Goal: Information Seeking & Learning: Learn about a topic

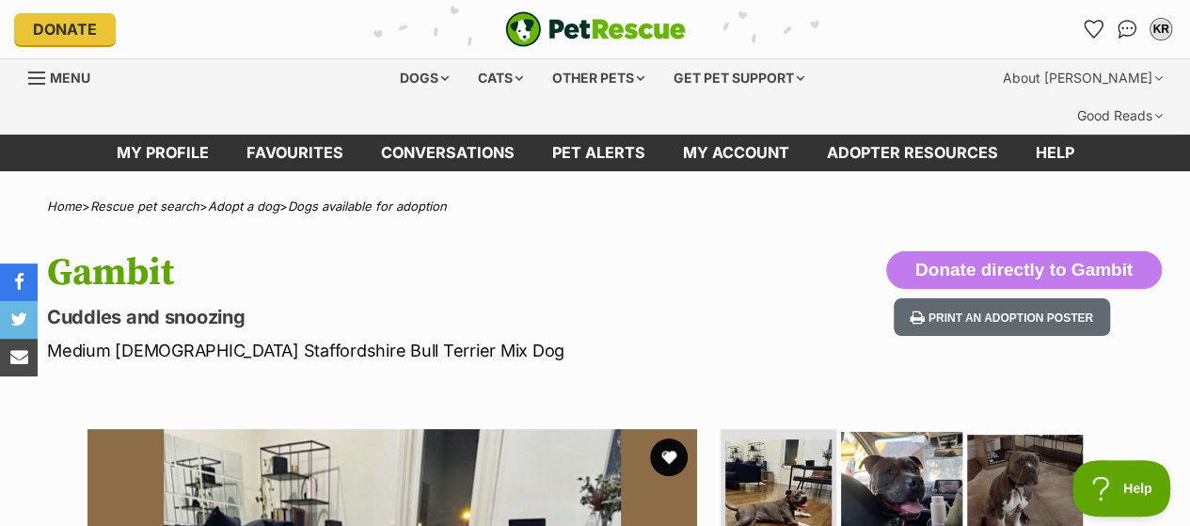
click at [880, 445] on img at bounding box center [901, 491] width 121 height 121
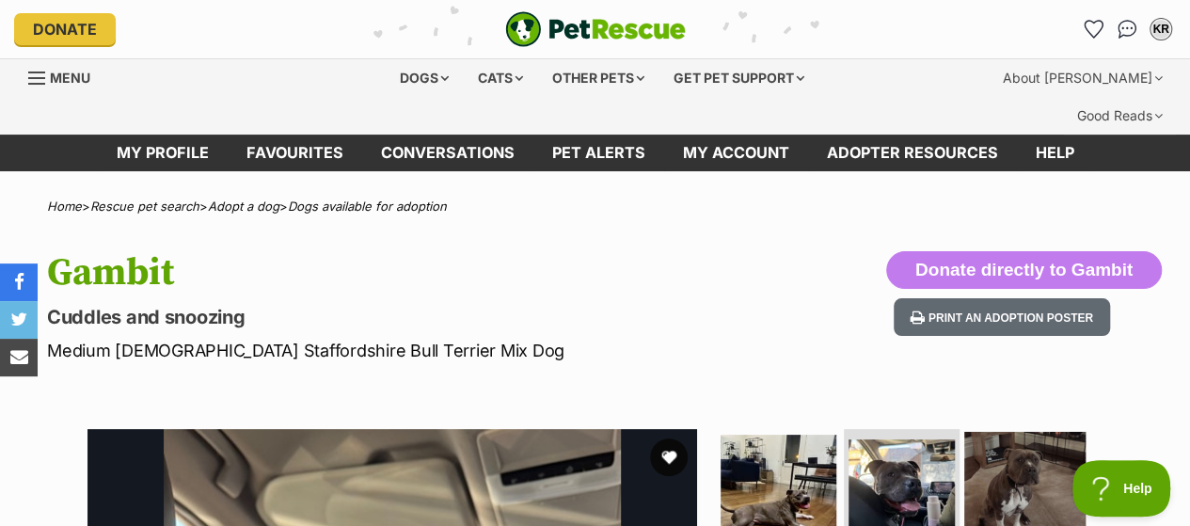
click at [1026, 441] on img at bounding box center [1024, 491] width 121 height 121
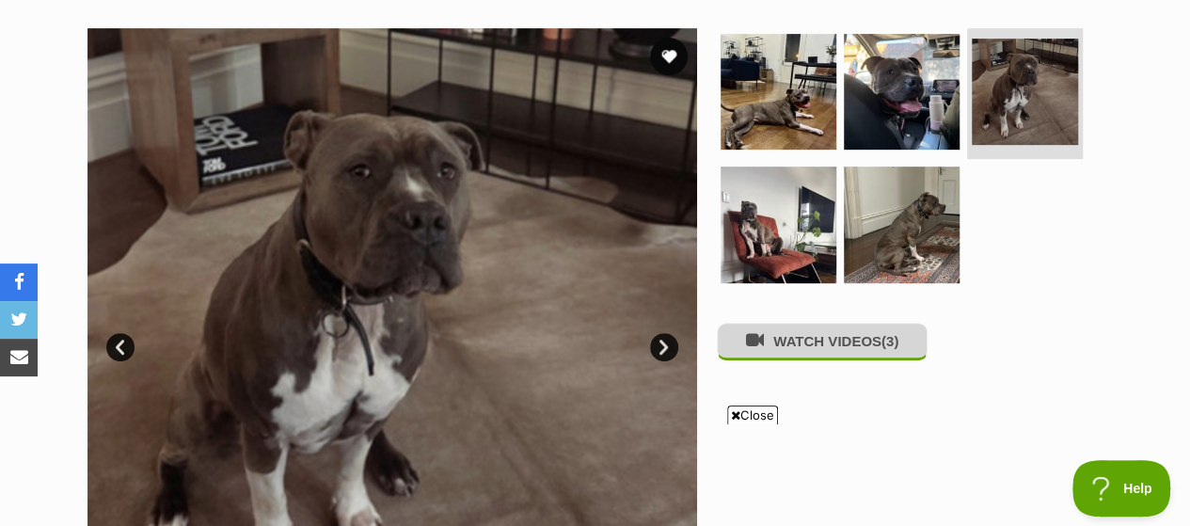
click at [835, 323] on button "WATCH VIDEOS (3)" at bounding box center [822, 341] width 211 height 37
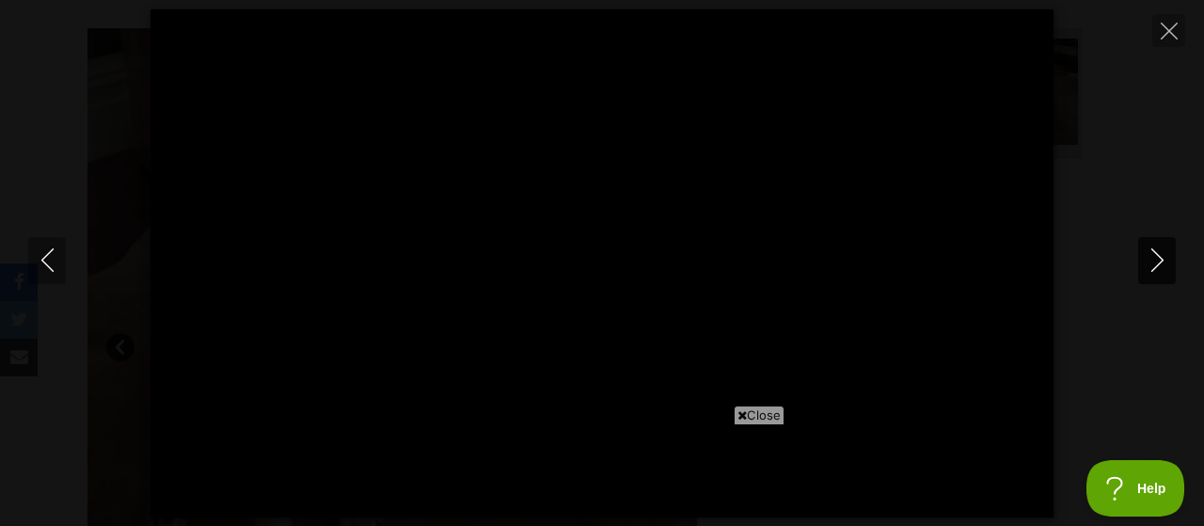
click at [1161, 255] on icon "Next" at bounding box center [1158, 260] width 24 height 24
type input "97.17"
click at [1161, 255] on icon "Next" at bounding box center [1158, 260] width 24 height 24
type input "18.38"
click at [1166, 33] on icon "Close" at bounding box center [1169, 31] width 17 height 17
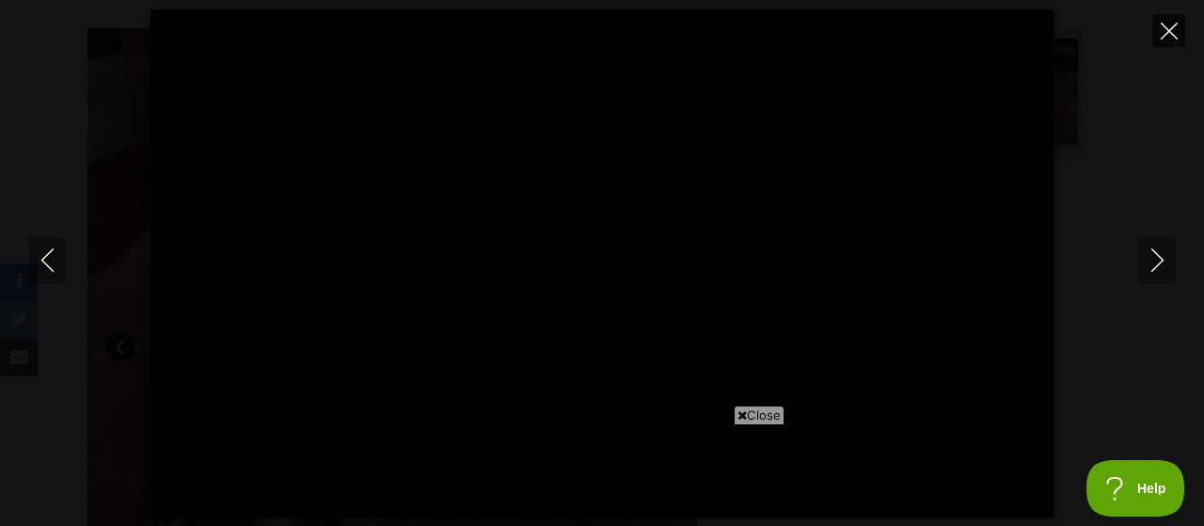
type input "64.03"
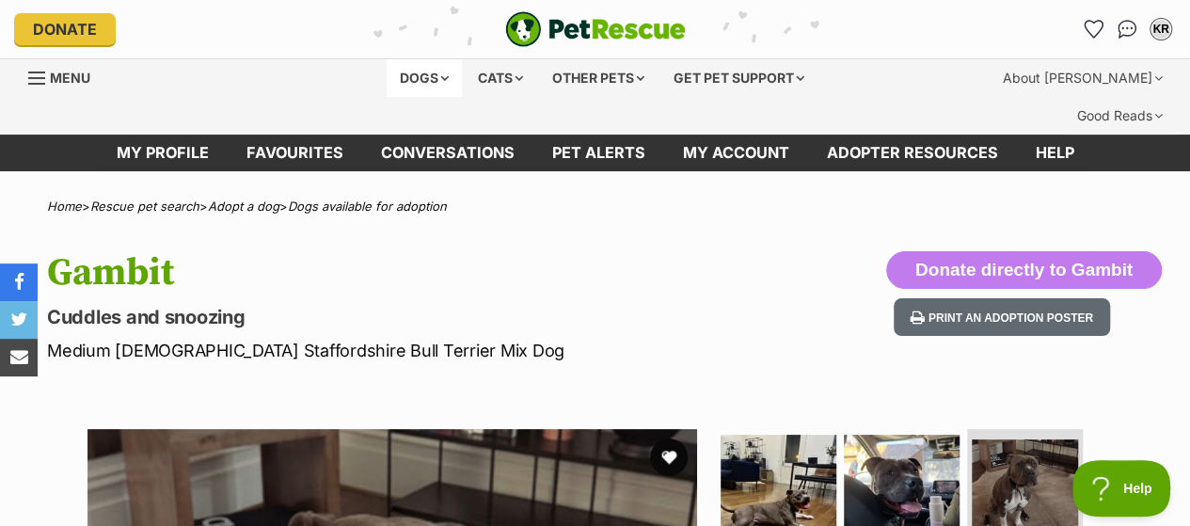
click at [422, 79] on div "Dogs" at bounding box center [424, 78] width 75 height 38
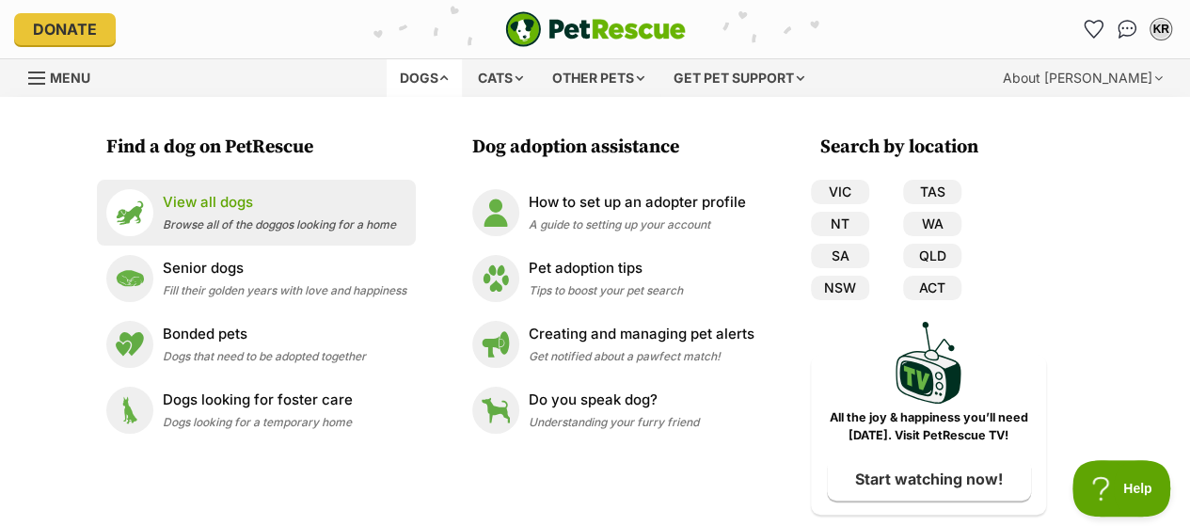
click at [181, 216] on div "View all dogs Browse all of the doggos looking for a home" at bounding box center [279, 212] width 233 height 40
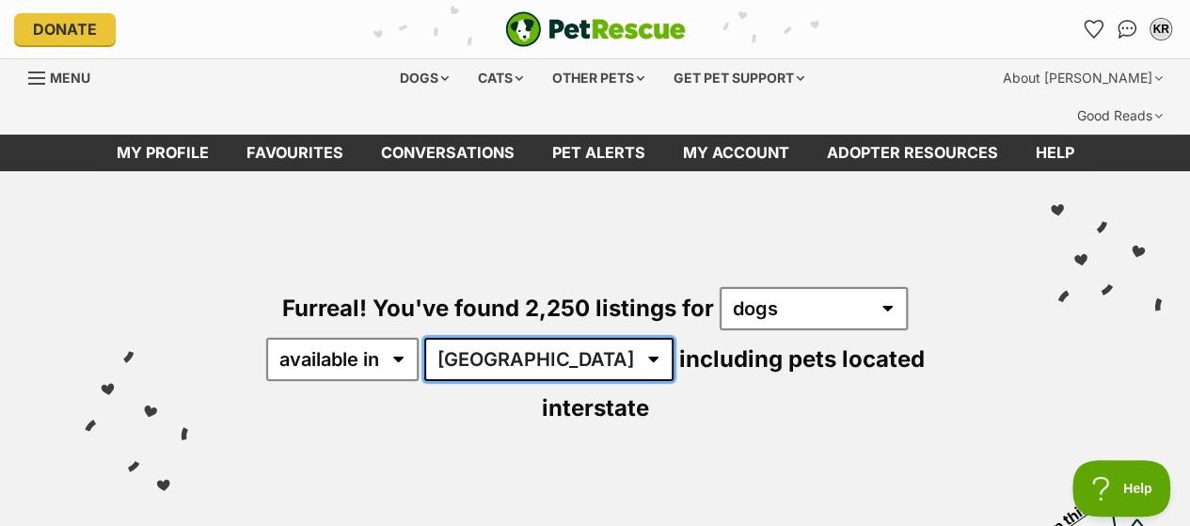
click at [548, 338] on select "Australia ACT NSW NT QLD SA TAS VIC WA" at bounding box center [548, 359] width 249 height 43
select select "VIC"
click at [427, 338] on select "Australia ACT NSW NT QLD SA TAS VIC WA" at bounding box center [548, 359] width 249 height 43
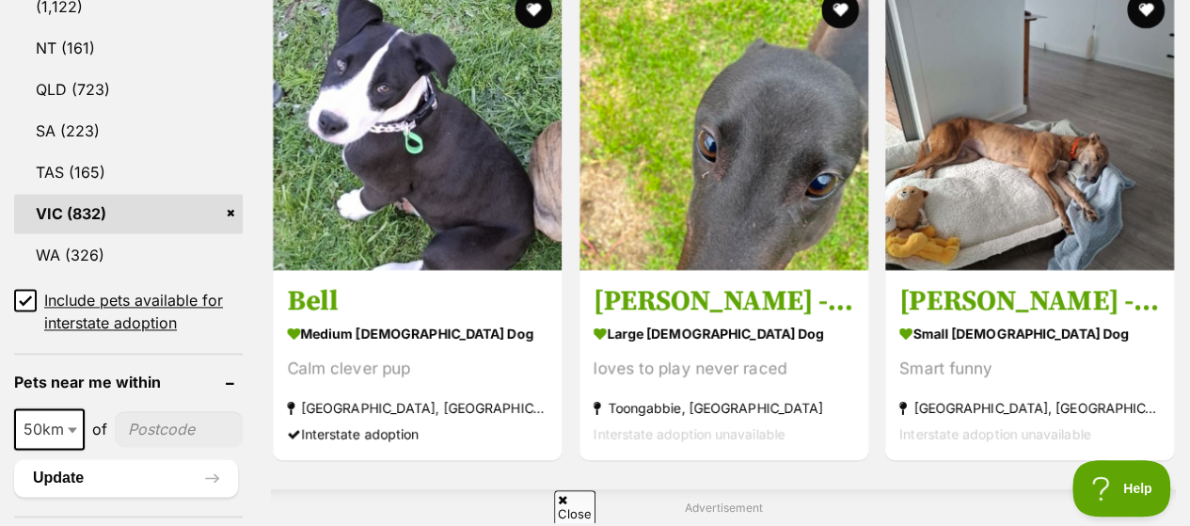
scroll to position [1191, 0]
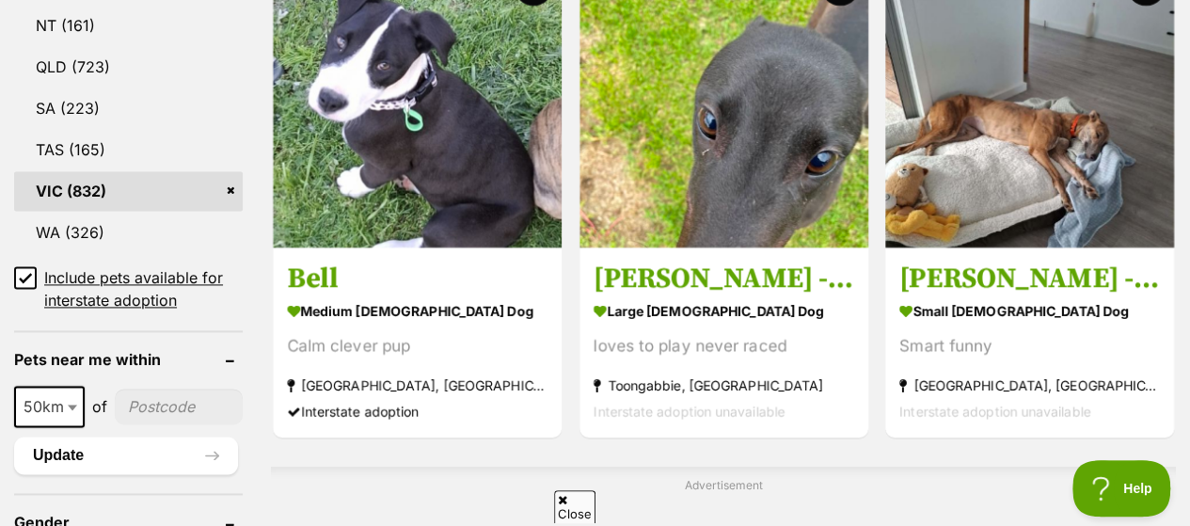
click at [160, 389] on input"] "postcode" at bounding box center [179, 407] width 128 height 36
type input"] "3163"
click at [75, 386] on span at bounding box center [74, 406] width 19 height 41
select select "25"
click at [109, 437] on button "Update" at bounding box center [126, 456] width 224 height 38
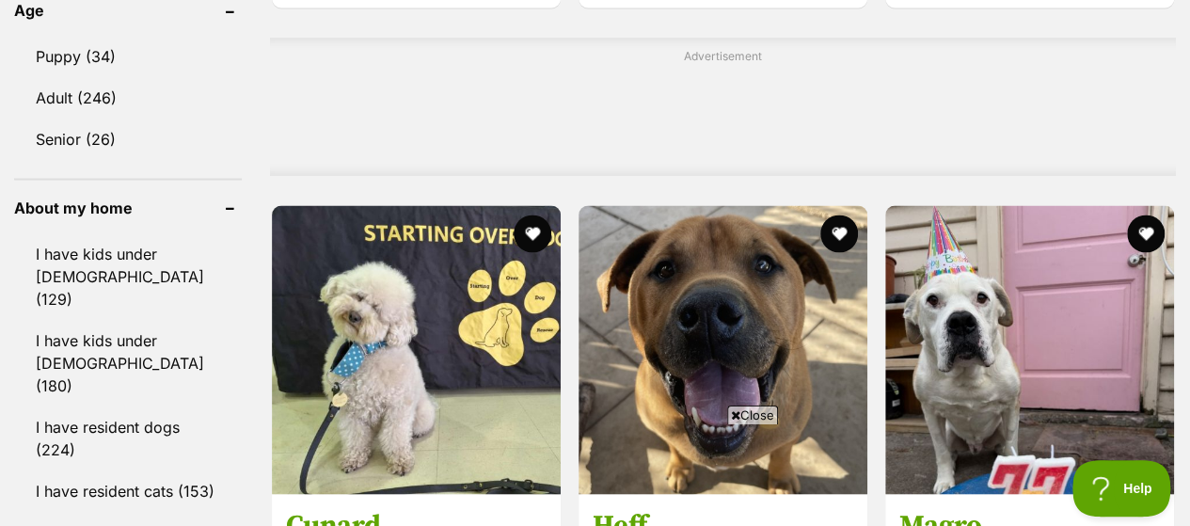
scroll to position [1677, 0]
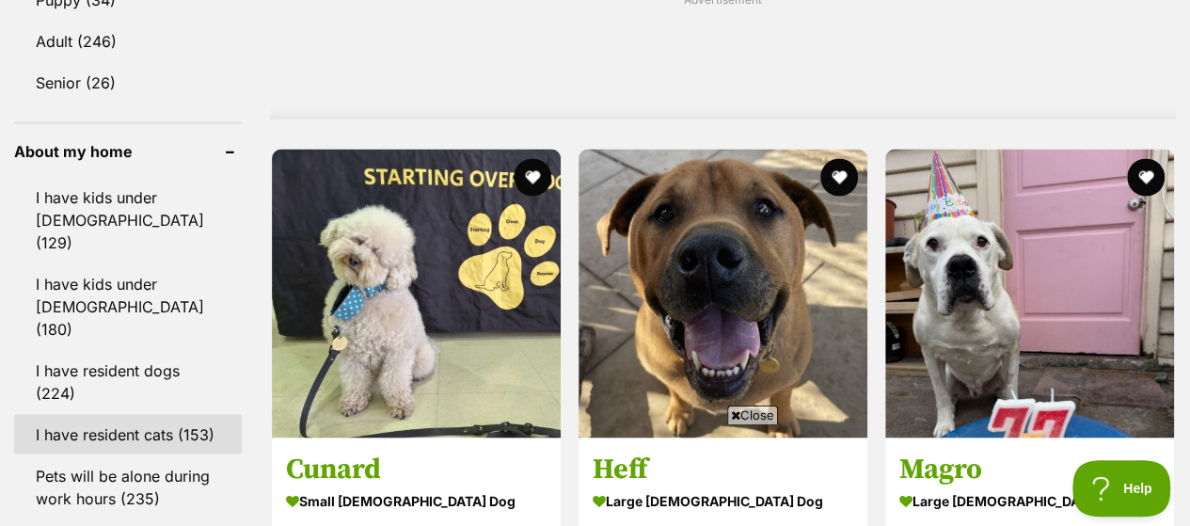
click at [136, 414] on link "I have resident cats (153)" at bounding box center [128, 434] width 228 height 40
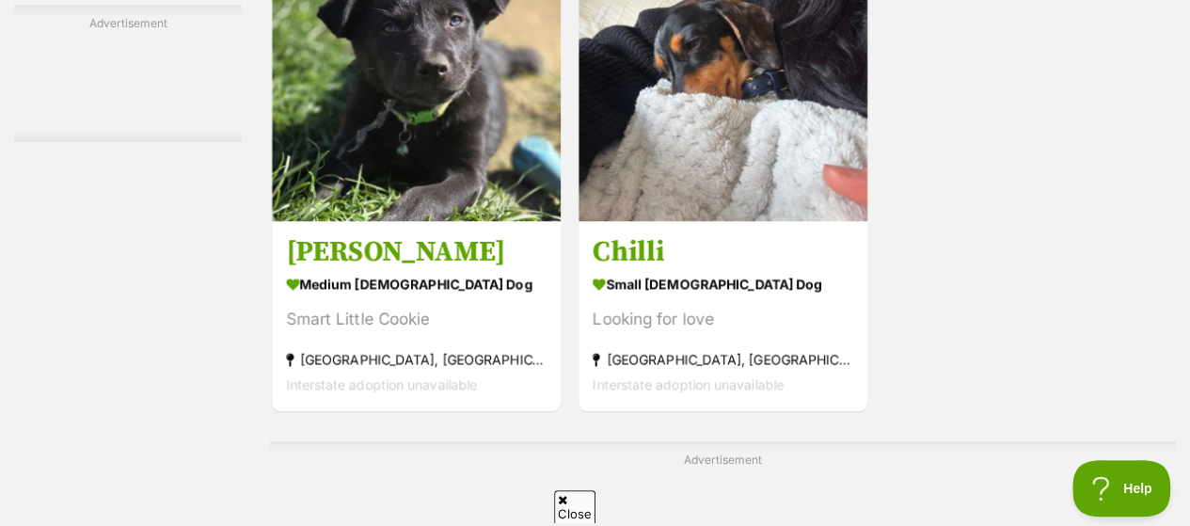
scroll to position [4124, 0]
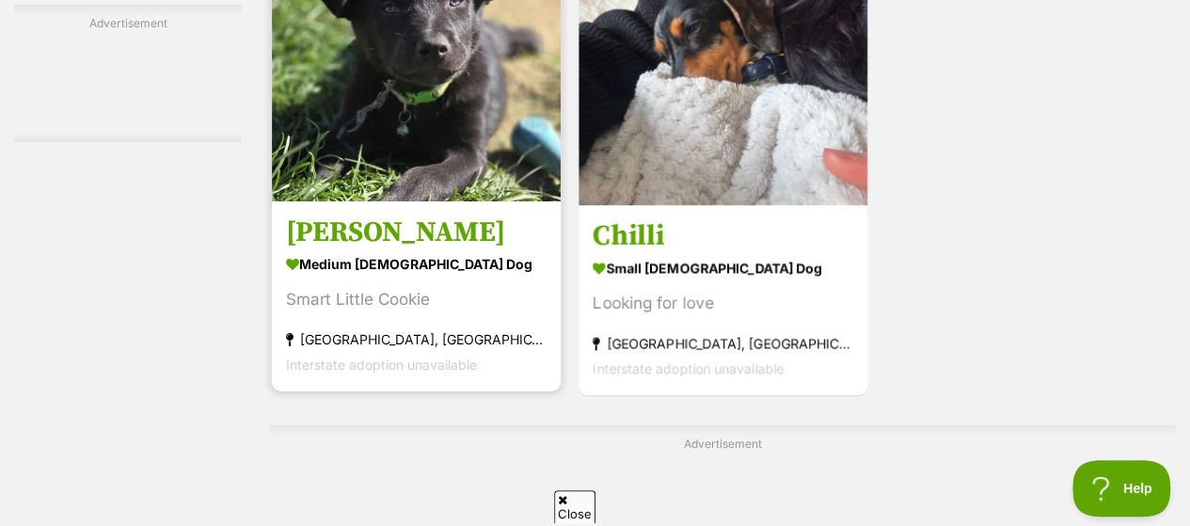
click at [415, 93] on img at bounding box center [416, 57] width 289 height 289
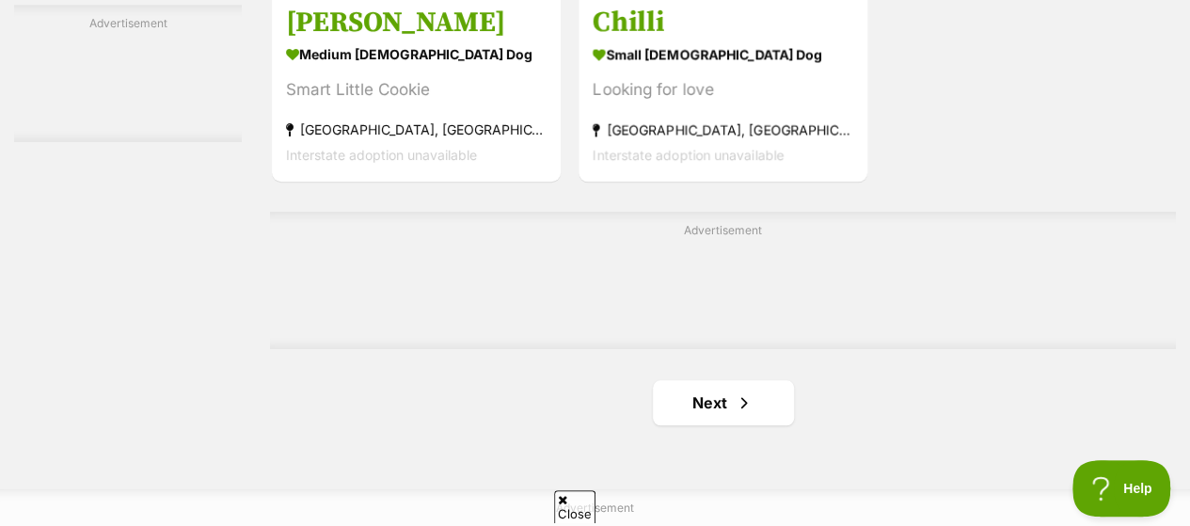
scroll to position [4437, 0]
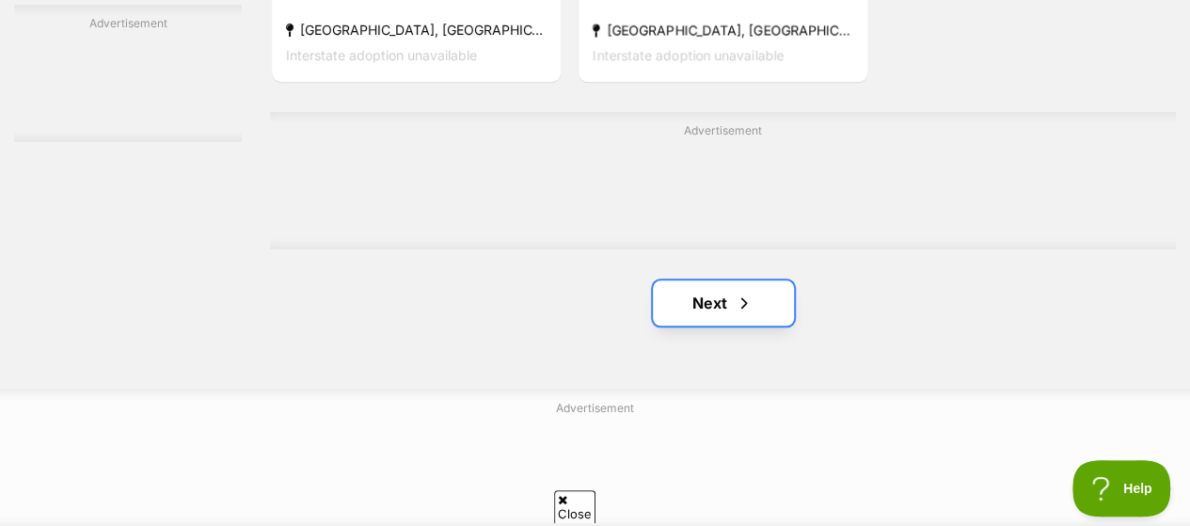
click at [726, 280] on link "Next" at bounding box center [723, 302] width 141 height 45
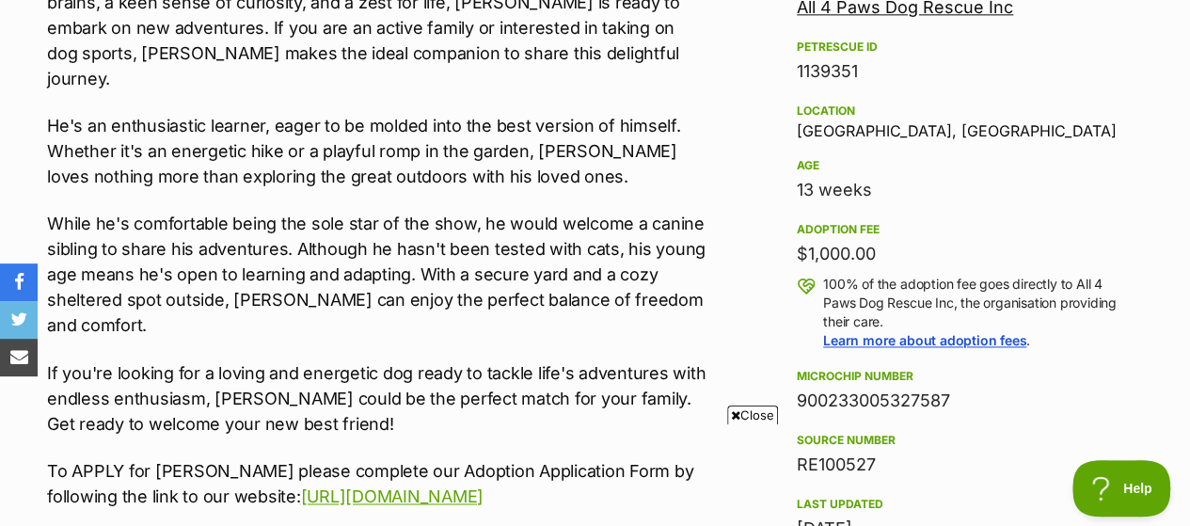
scroll to position [1216, 0]
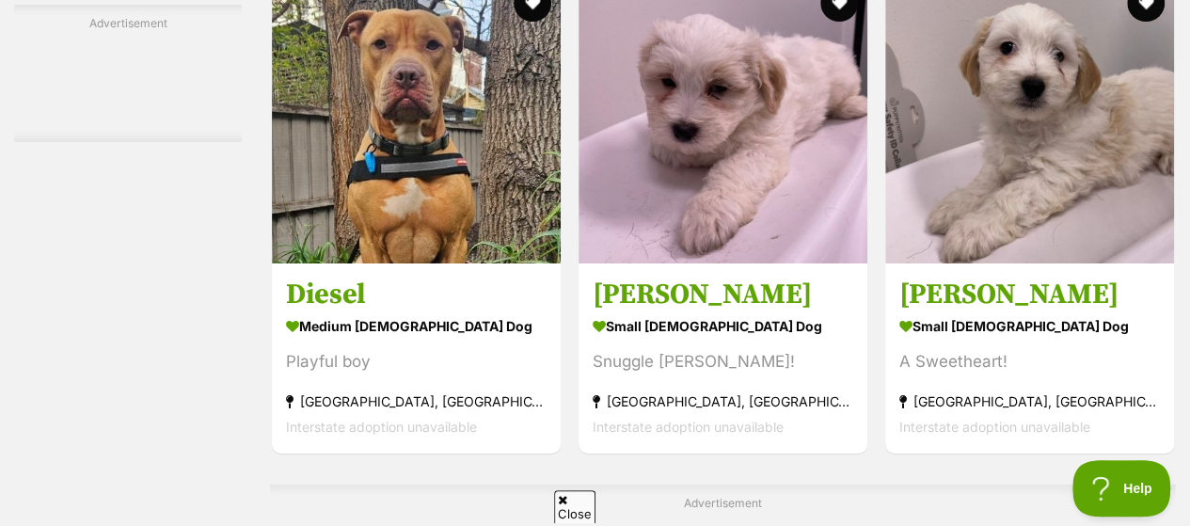
scroll to position [3585, 0]
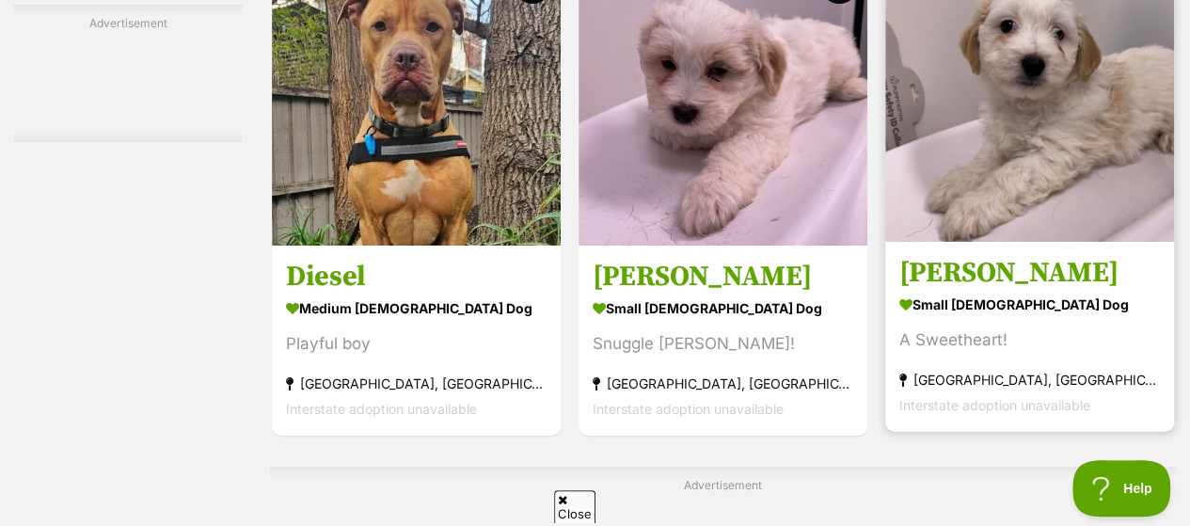
click at [992, 121] on img at bounding box center [1029, 97] width 289 height 289
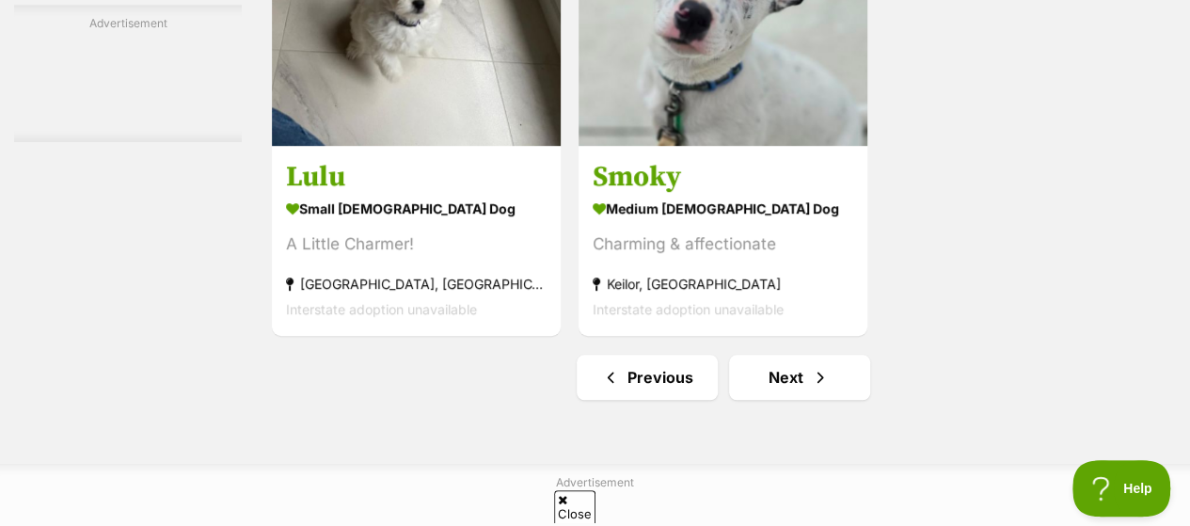
scroll to position [4364, 0]
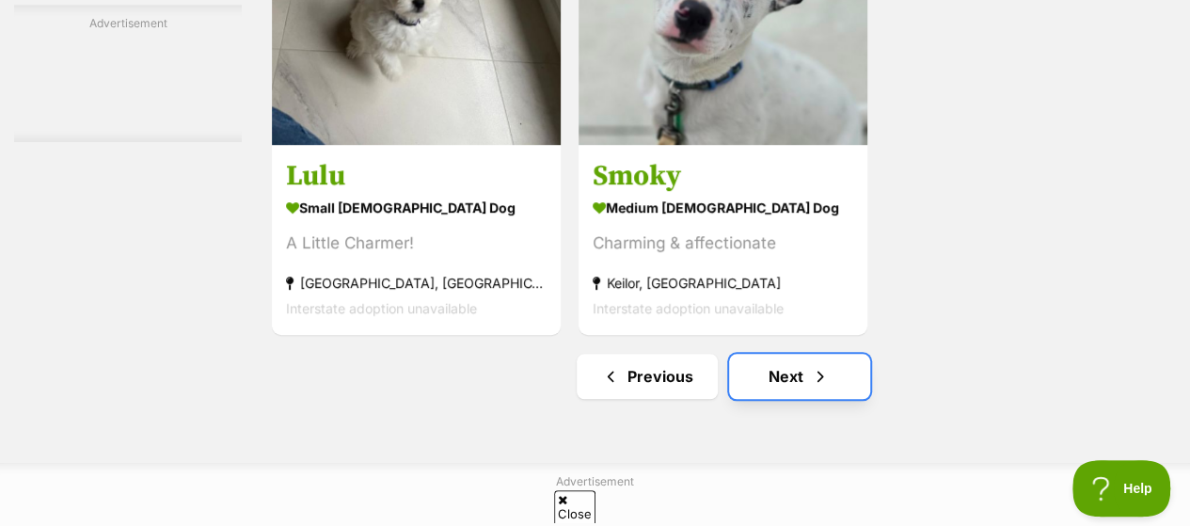
click at [781, 354] on link "Next" at bounding box center [799, 376] width 141 height 45
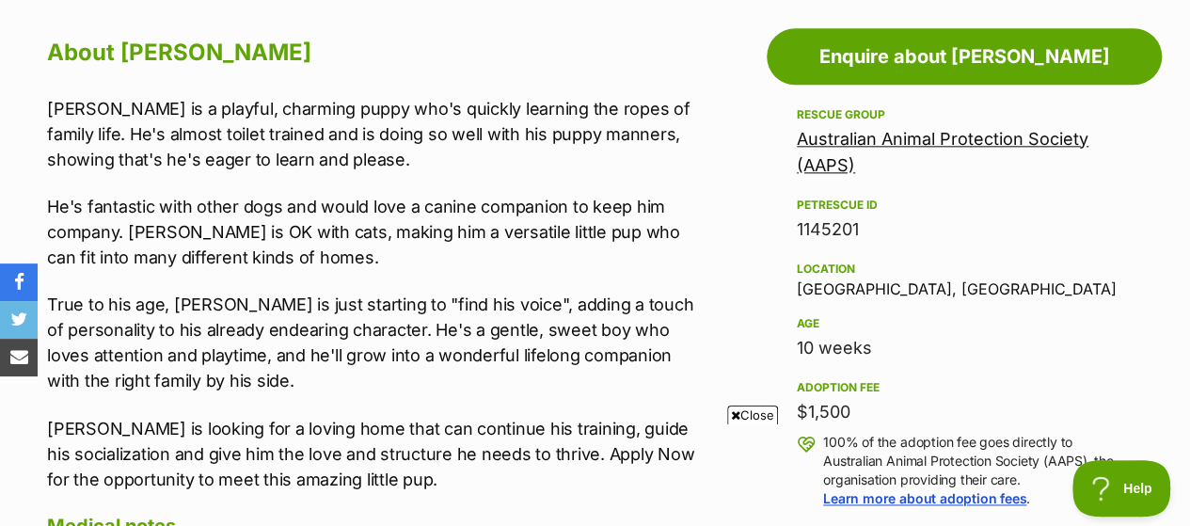
scroll to position [1078, 0]
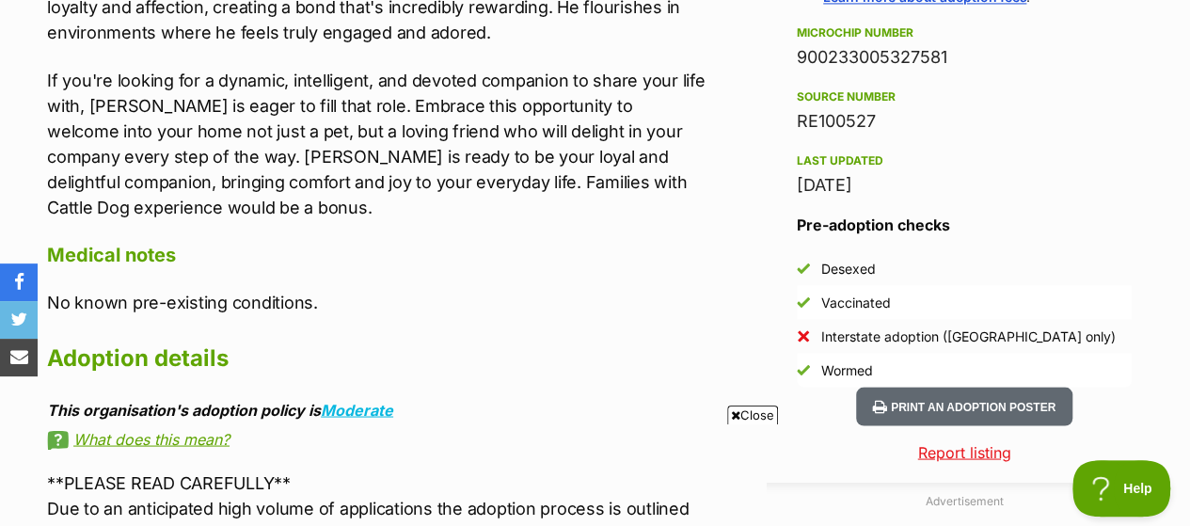
scroll to position [1580, 0]
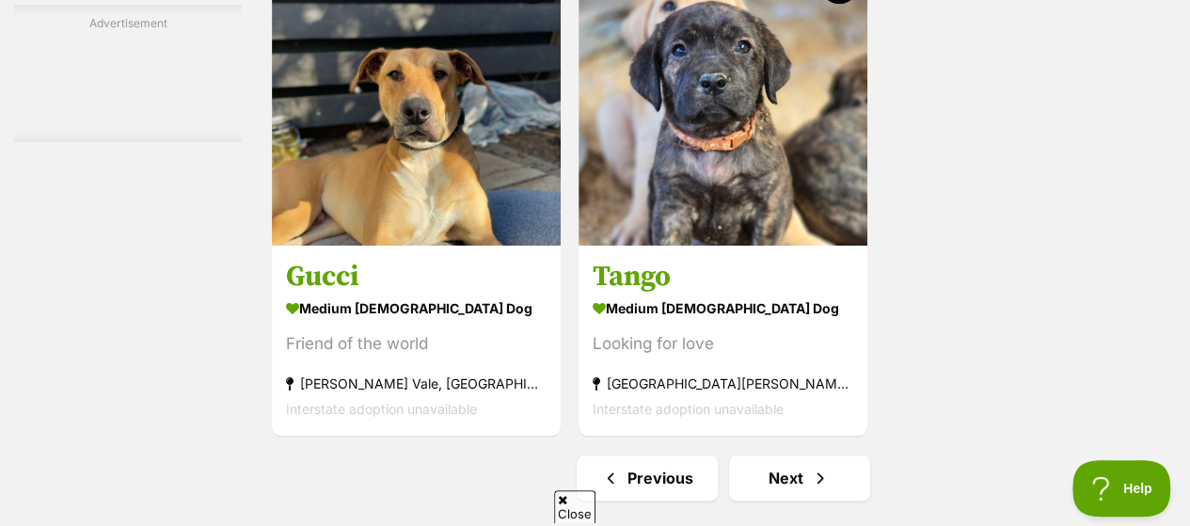
scroll to position [4488, 0]
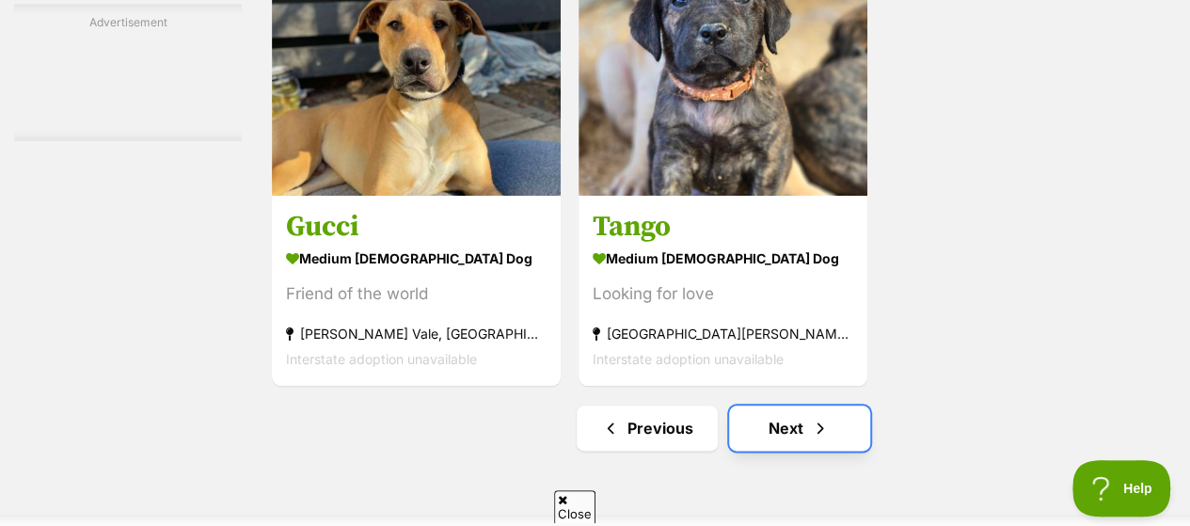
click at [812, 417] on span "Next page" at bounding box center [820, 428] width 19 height 23
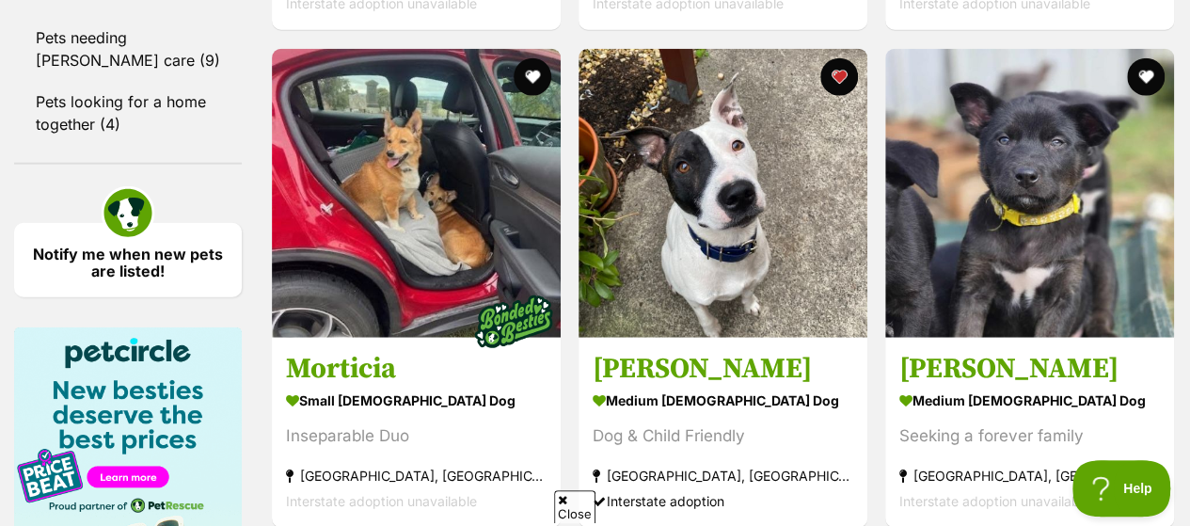
scroll to position [2369, 0]
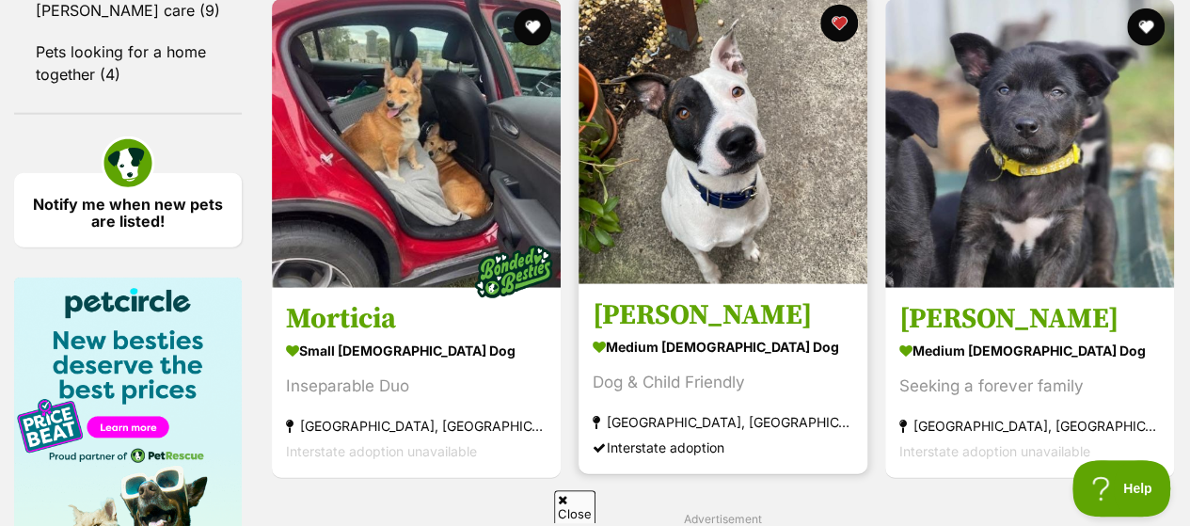
click at [706, 165] on img at bounding box center [723, 139] width 289 height 289
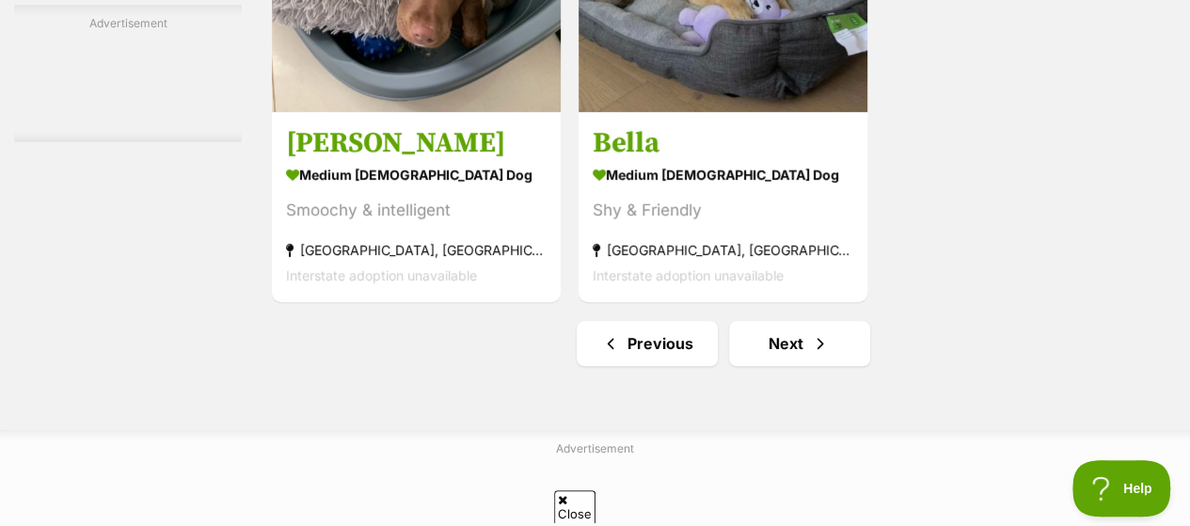
scroll to position [4484, 0]
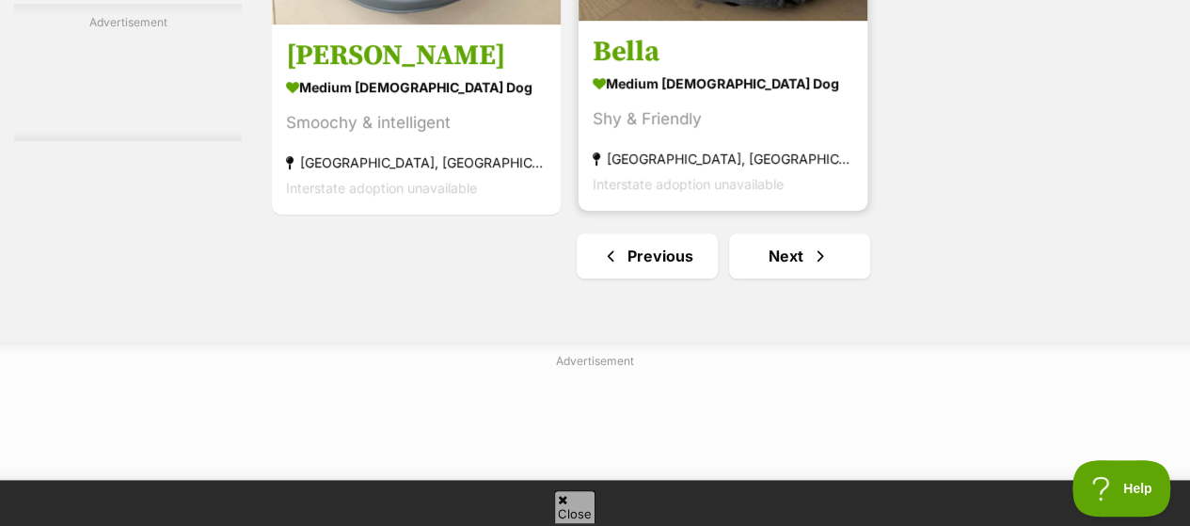
click at [755, 70] on strong "medium [DEMOGRAPHIC_DATA] Dog" at bounding box center [723, 83] width 261 height 27
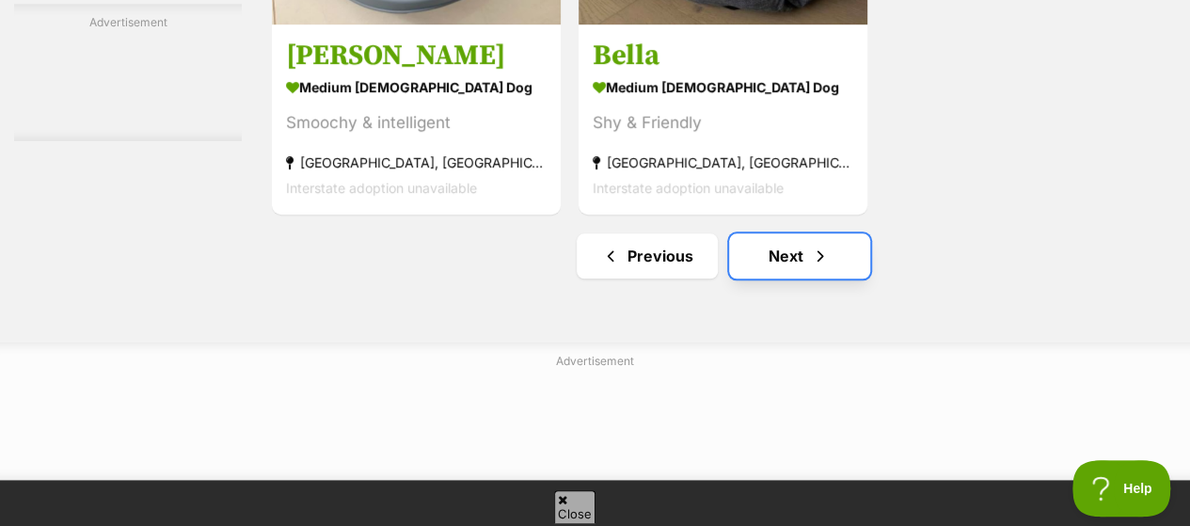
click at [769, 233] on link "Next" at bounding box center [799, 255] width 141 height 45
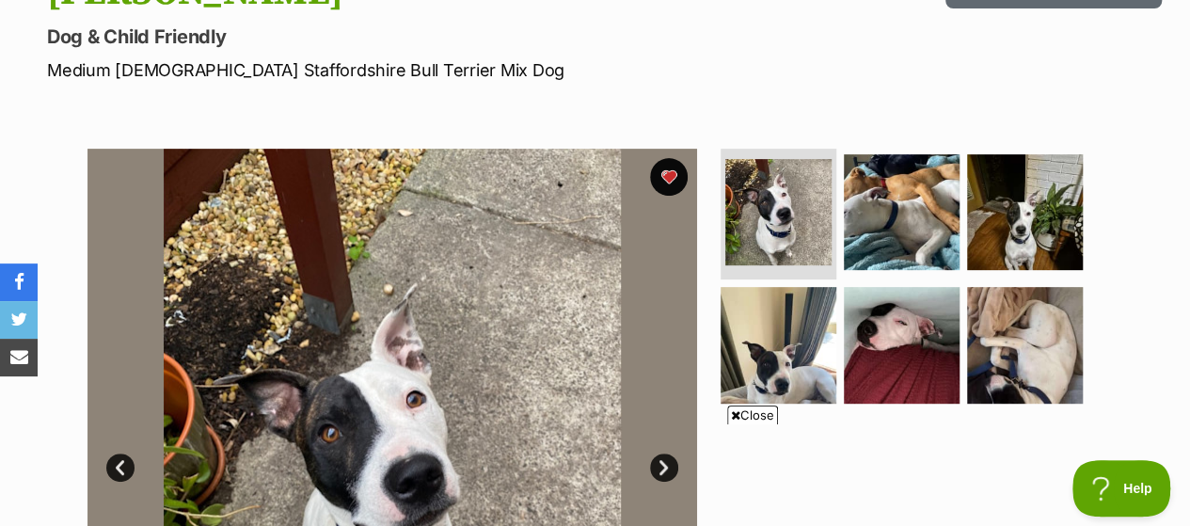
scroll to position [288, 0]
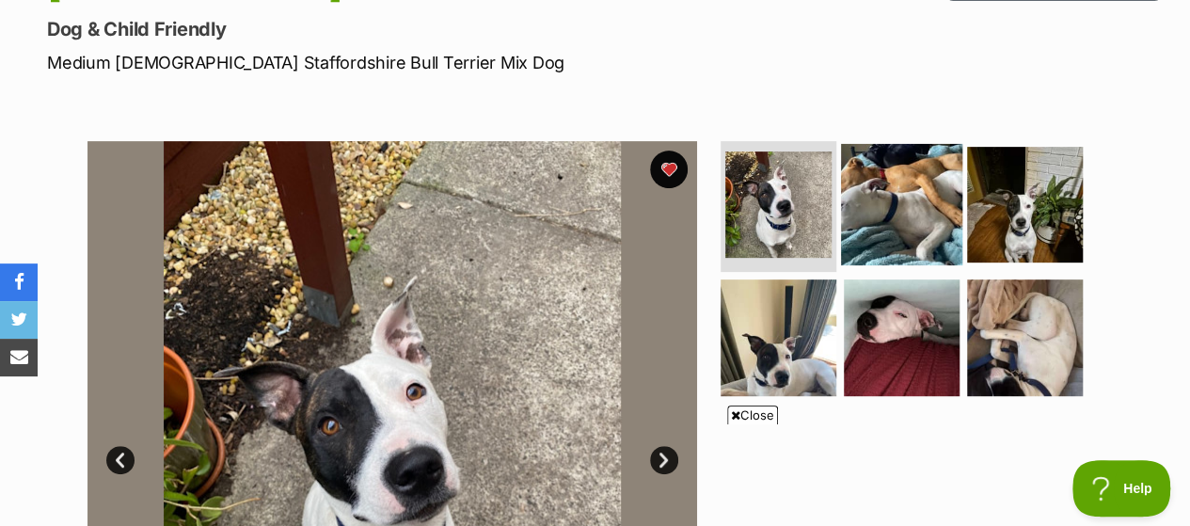
click at [915, 172] on img at bounding box center [901, 203] width 121 height 121
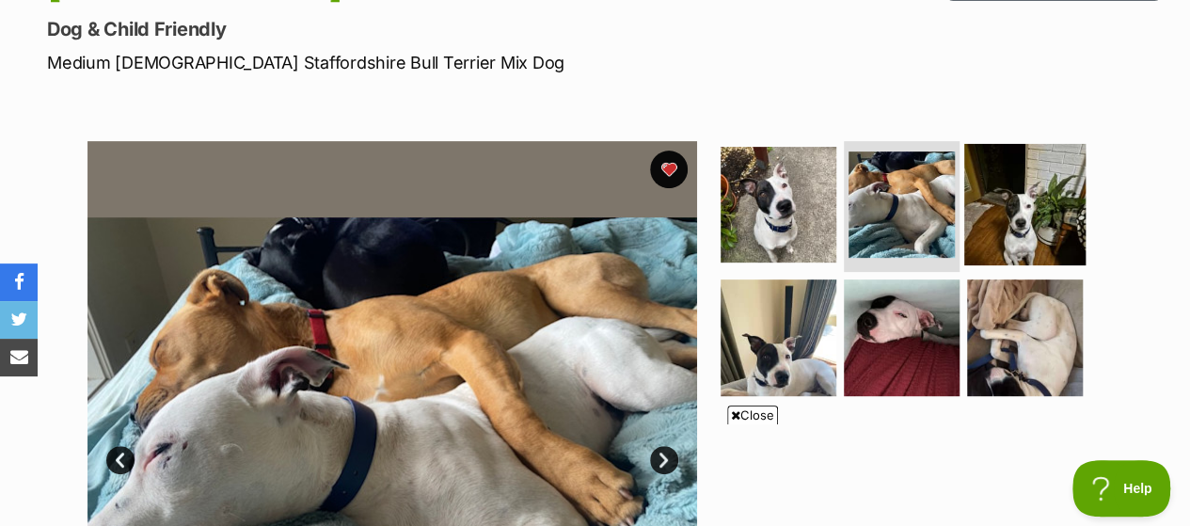
click at [980, 174] on img at bounding box center [1024, 203] width 121 height 121
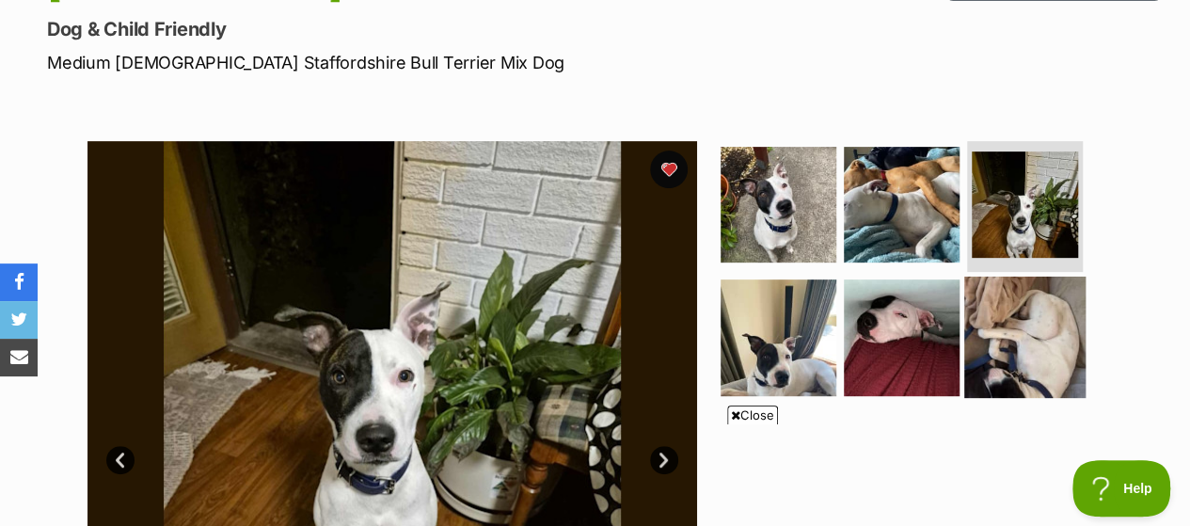
click at [1007, 277] on img at bounding box center [1024, 337] width 121 height 121
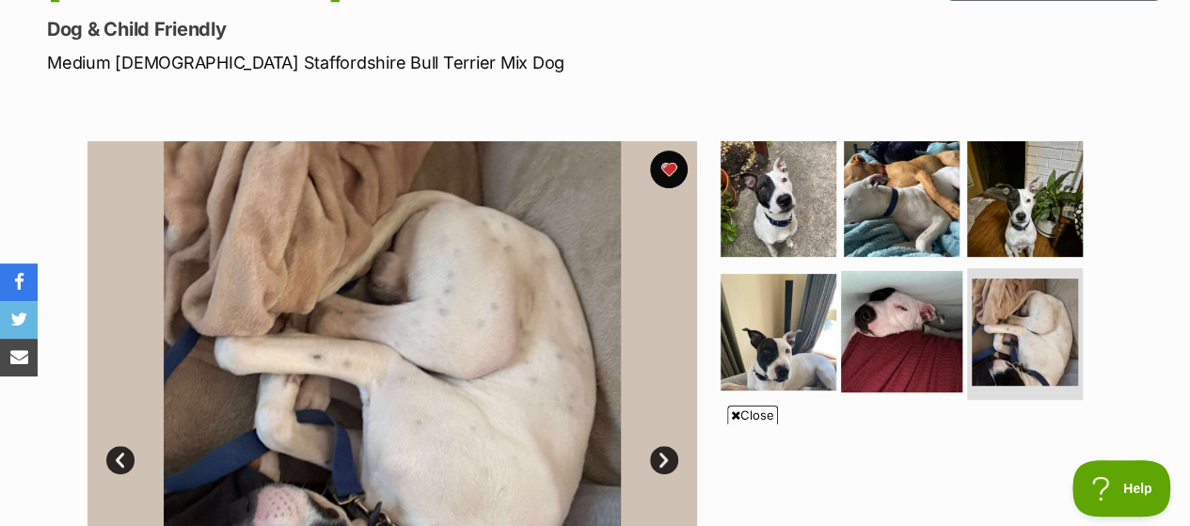
click at [914, 293] on img at bounding box center [901, 331] width 121 height 121
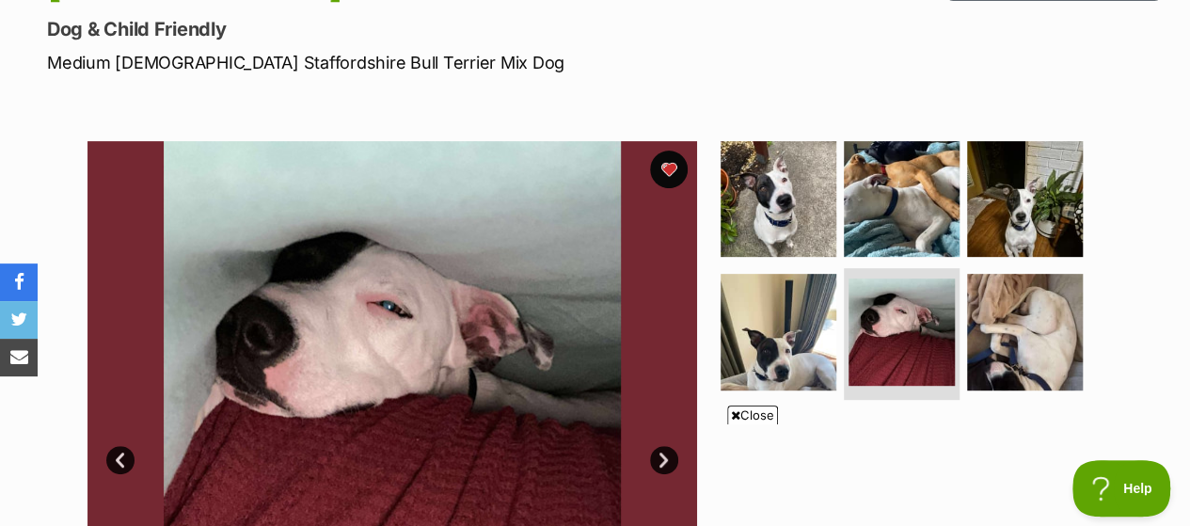
click at [837, 300] on ul at bounding box center [910, 274] width 386 height 267
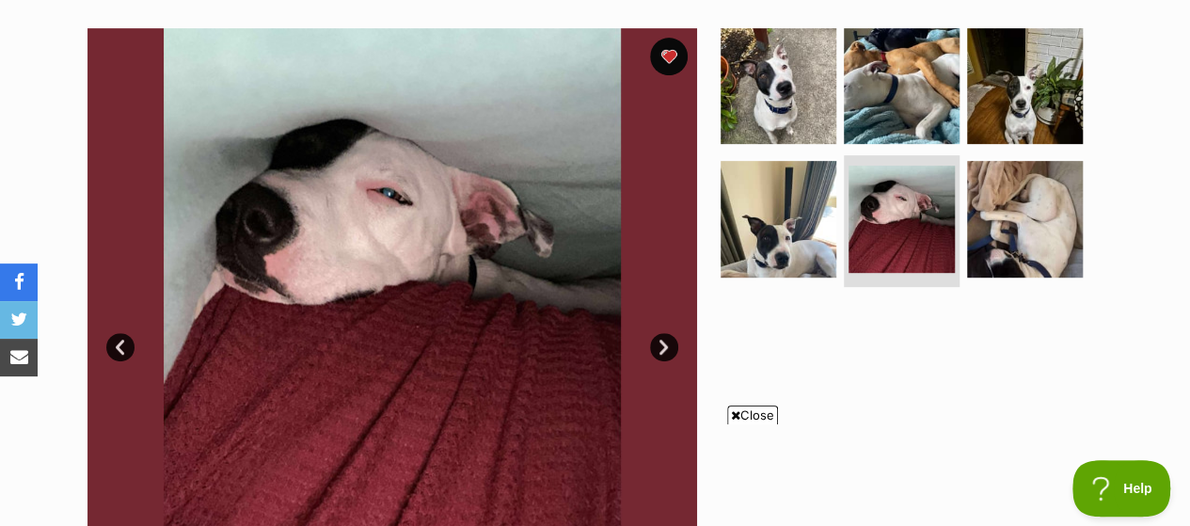
scroll to position [363, 0]
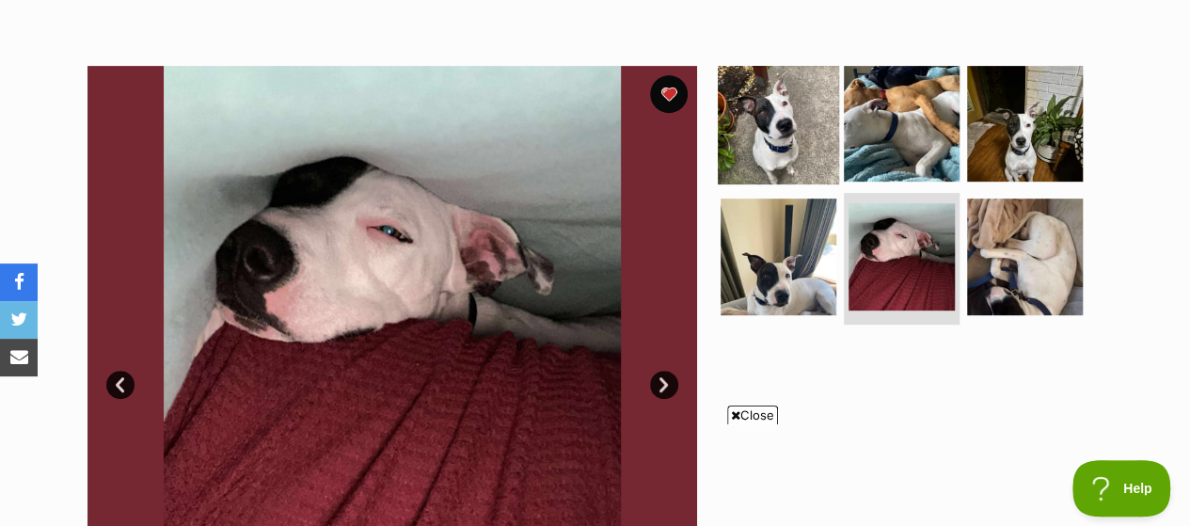
click at [787, 111] on img at bounding box center [778, 122] width 121 height 121
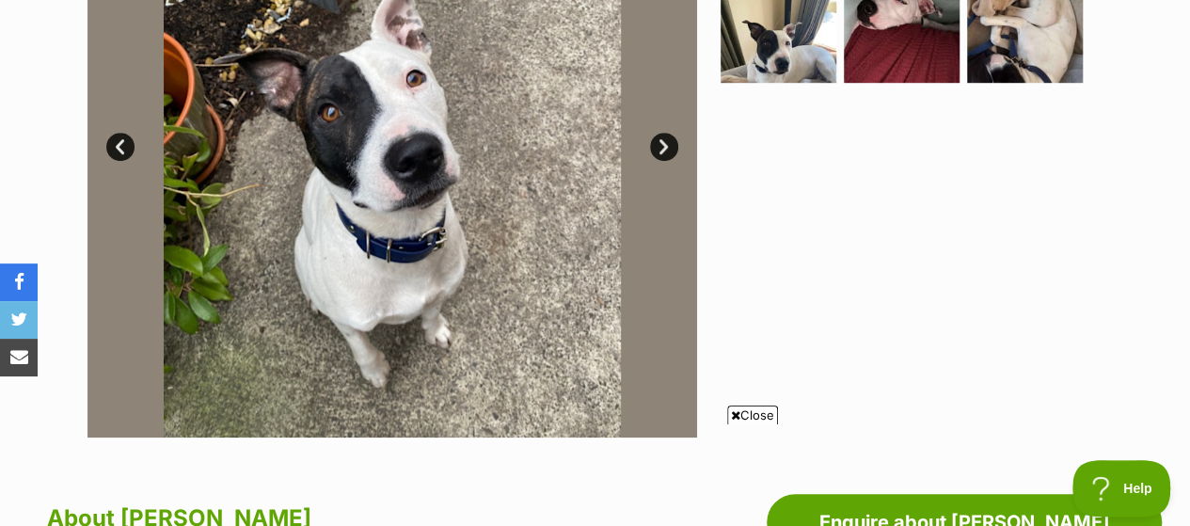
scroll to position [639, 0]
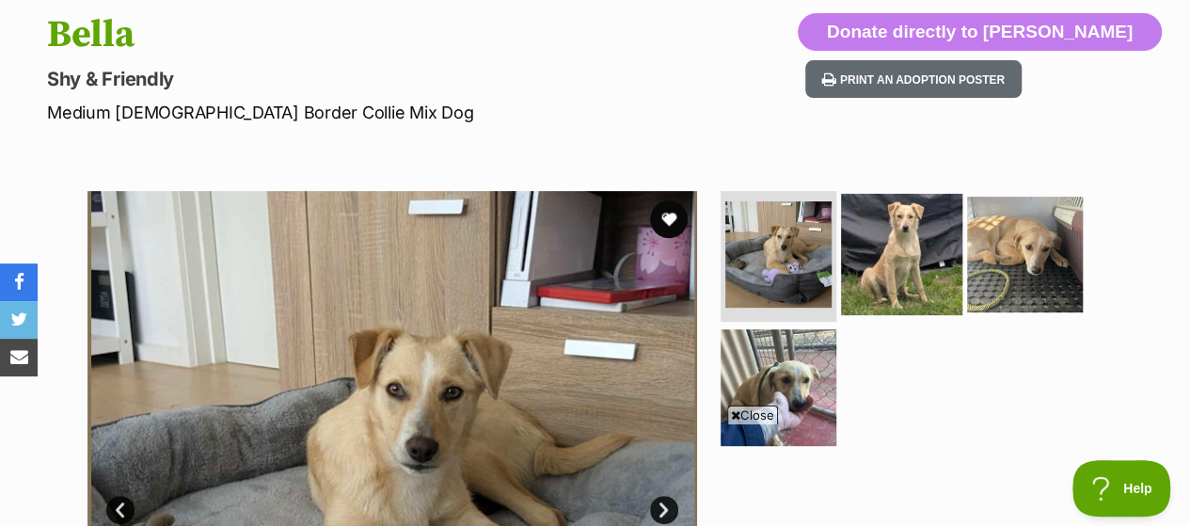
click at [882, 197] on img at bounding box center [901, 253] width 121 height 121
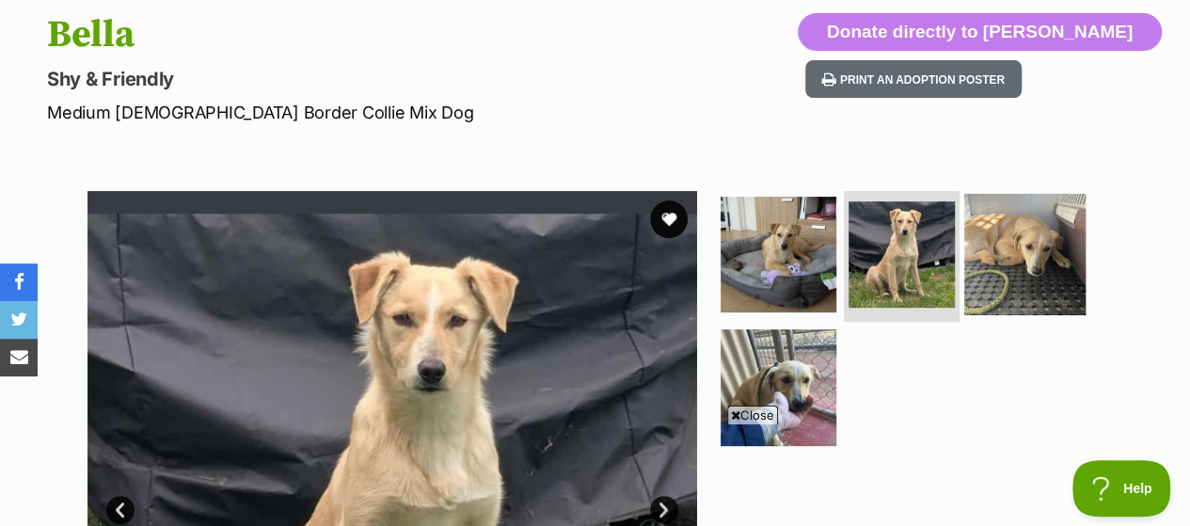
click at [1005, 206] on img at bounding box center [1024, 253] width 121 height 121
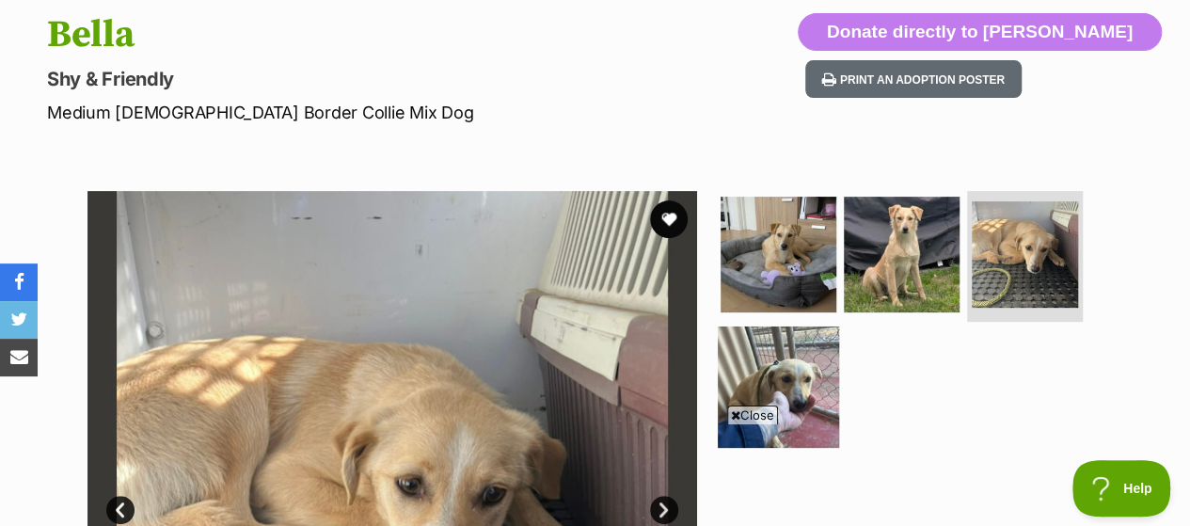
click at [811, 347] on img at bounding box center [778, 386] width 121 height 121
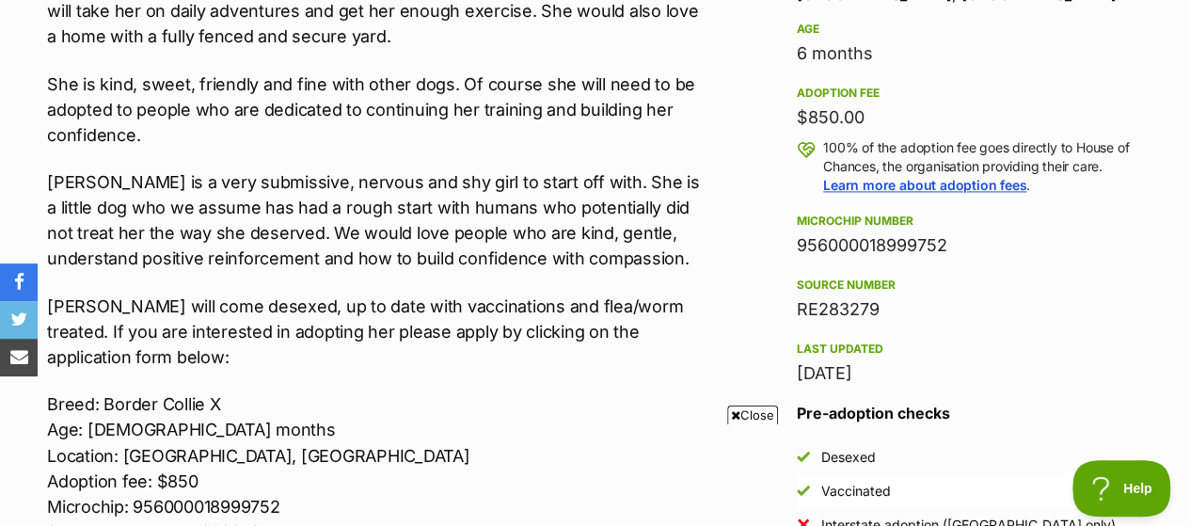
scroll to position [1342, 0]
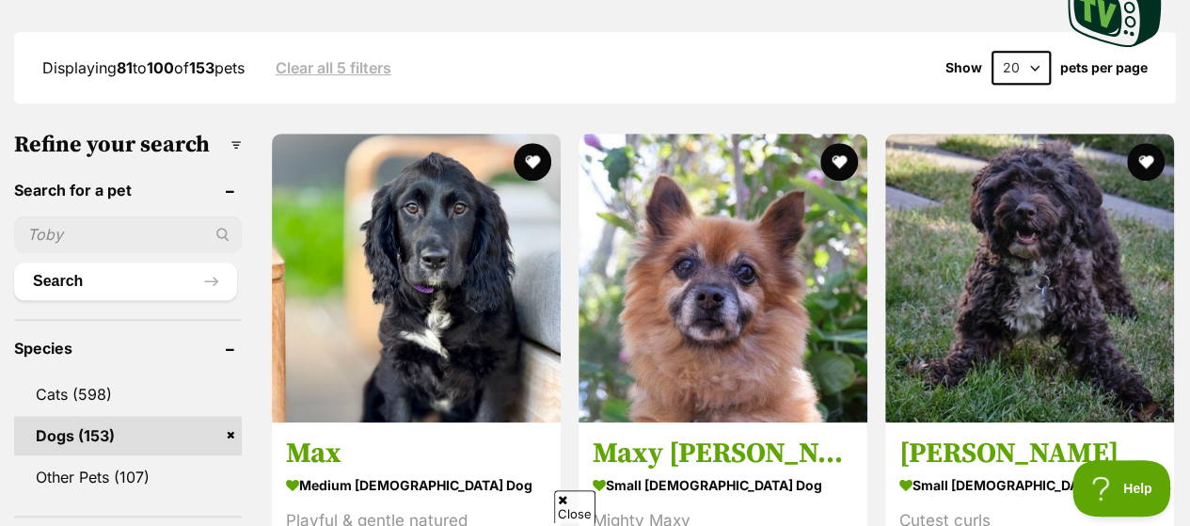
scroll to position [627, 0]
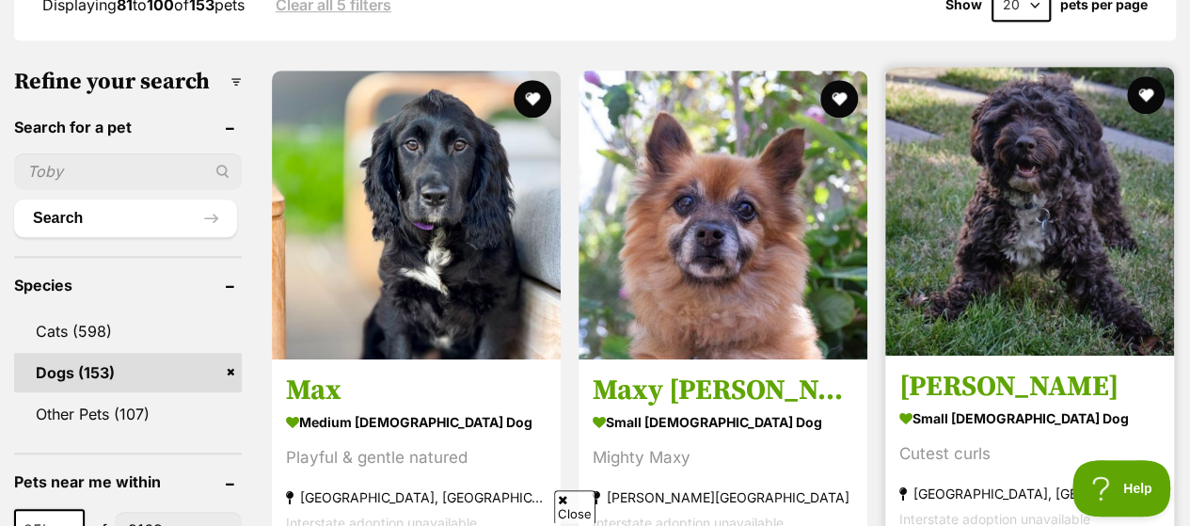
click at [1061, 223] on img at bounding box center [1029, 211] width 289 height 289
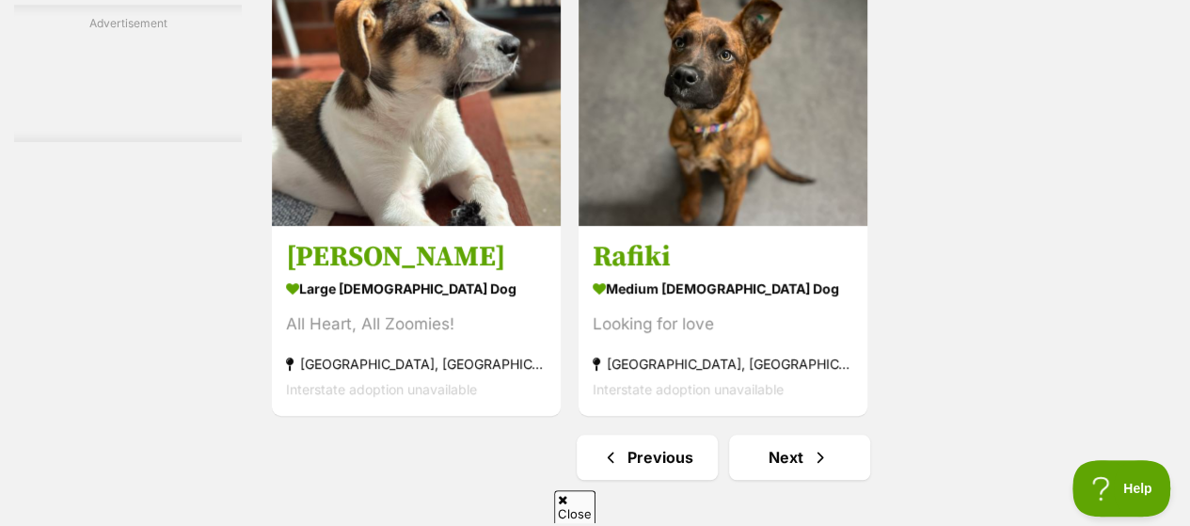
scroll to position [4283, 0]
click at [793, 435] on link "Next" at bounding box center [799, 457] width 141 height 45
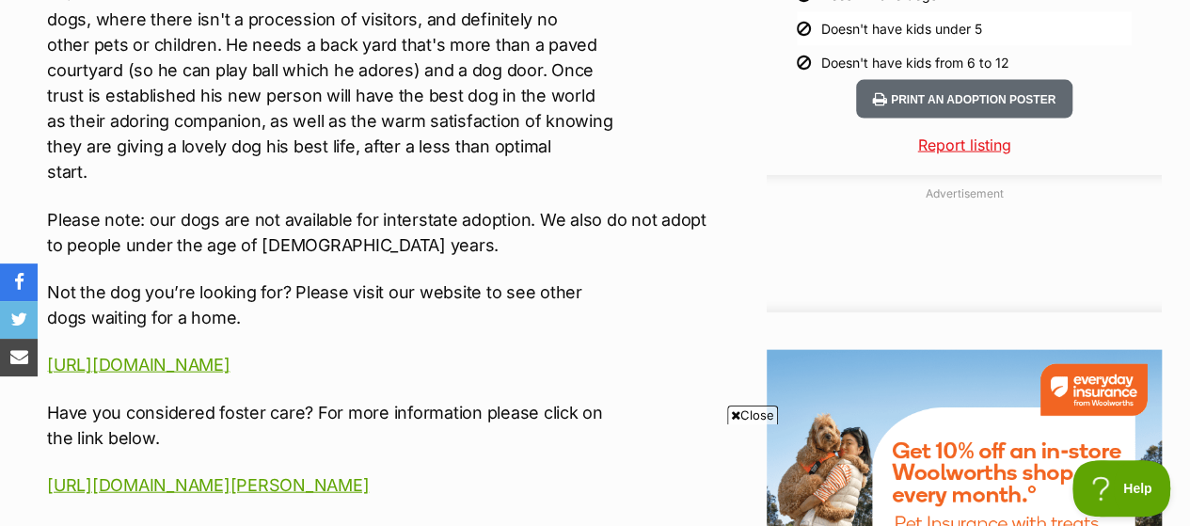
scroll to position [1993, 0]
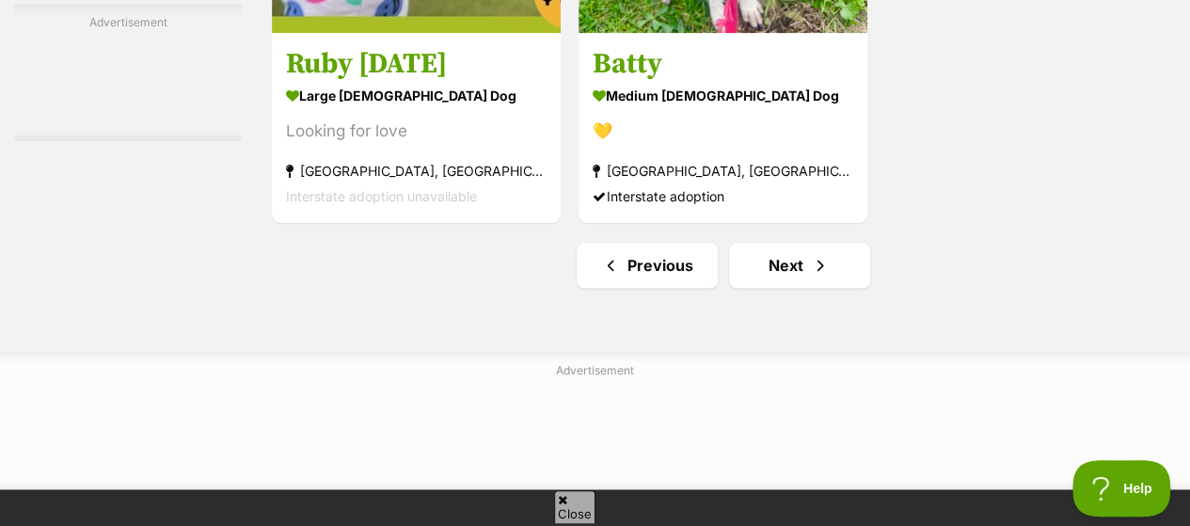
scroll to position [4714, 0]
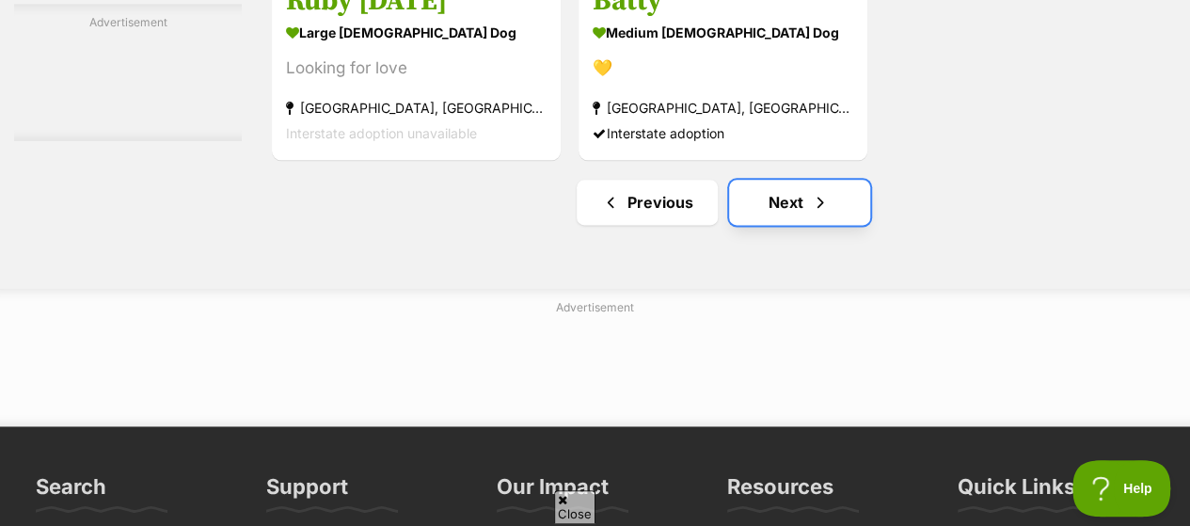
click at [785, 180] on link "Next" at bounding box center [799, 202] width 141 height 45
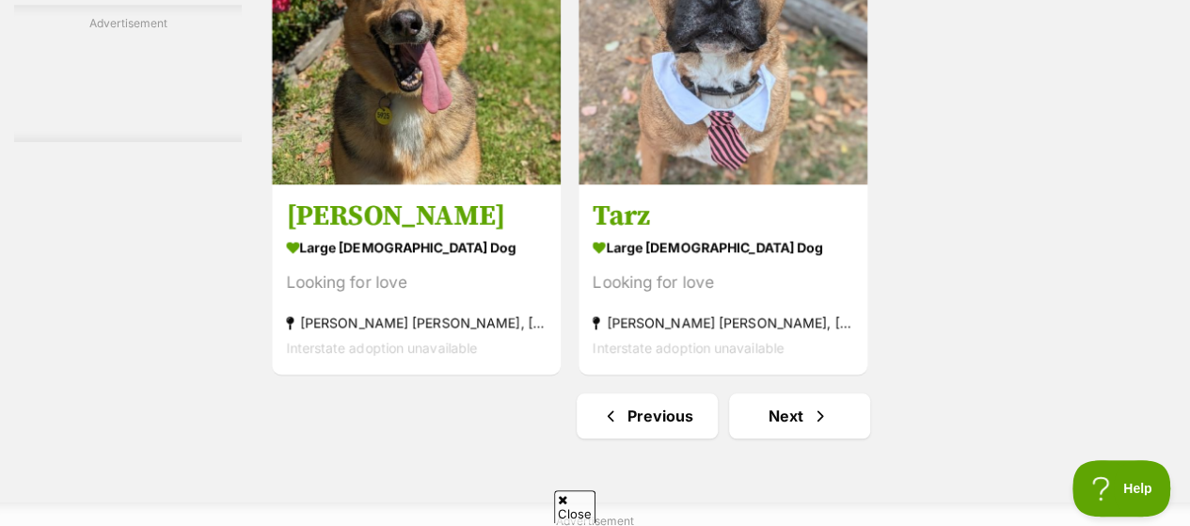
scroll to position [4399, 0]
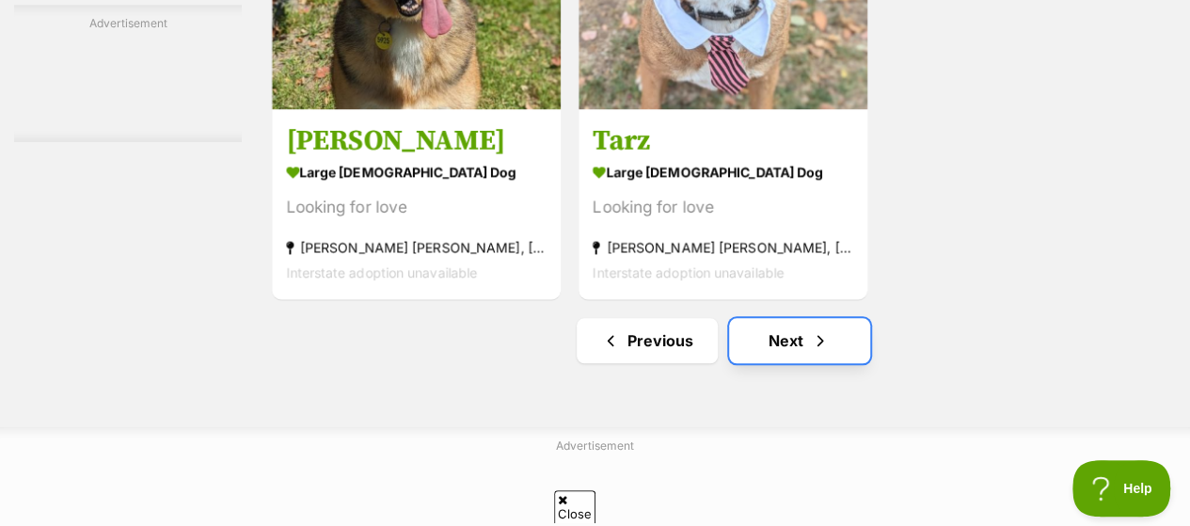
click at [769, 318] on link "Next" at bounding box center [799, 340] width 141 height 45
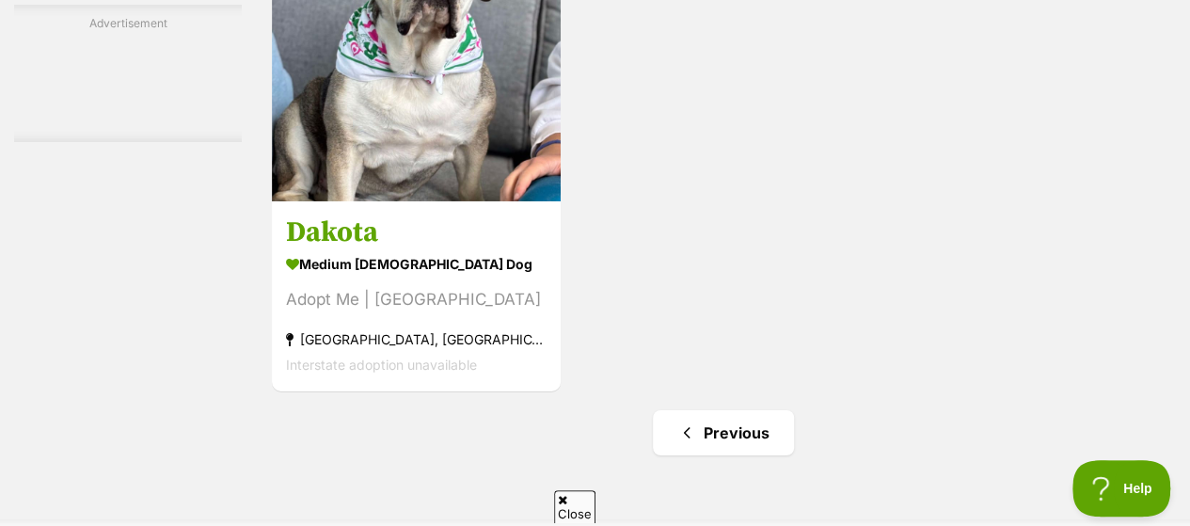
scroll to position [3146, 0]
